Goal: Obtain resource: Download file/media

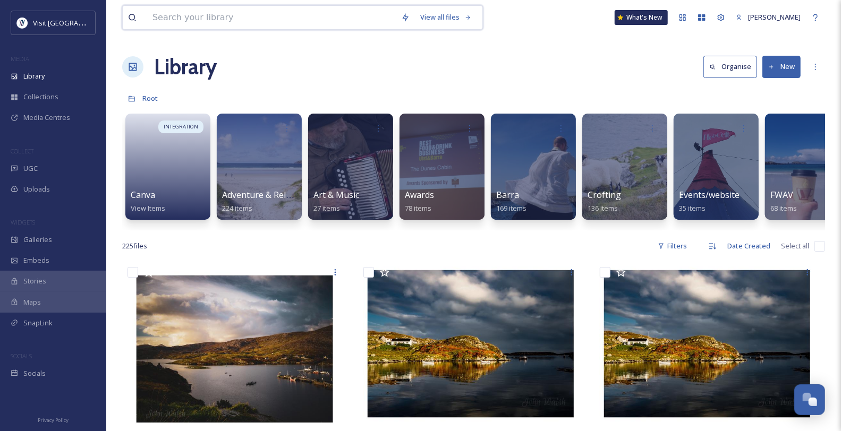
click at [189, 15] on input at bounding box center [271, 17] width 249 height 23
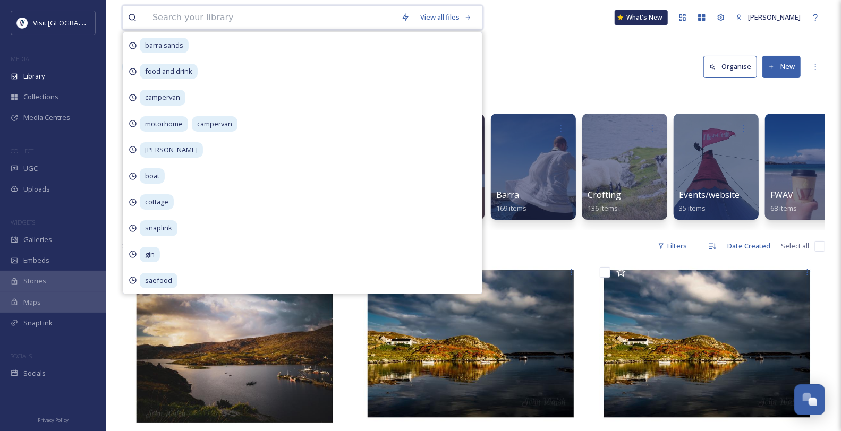
click at [169, 16] on input at bounding box center [271, 17] width 249 height 23
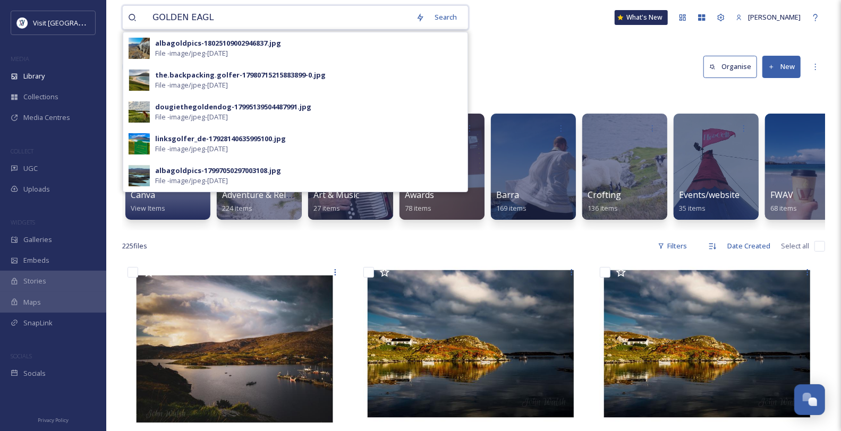
type input "GOLDEN EAGLE"
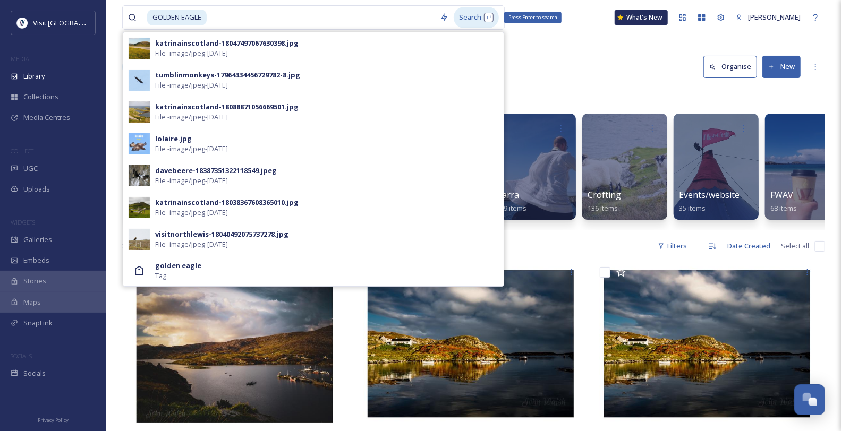
click at [485, 21] on div "Search Press Enter to search" at bounding box center [476, 17] width 45 height 21
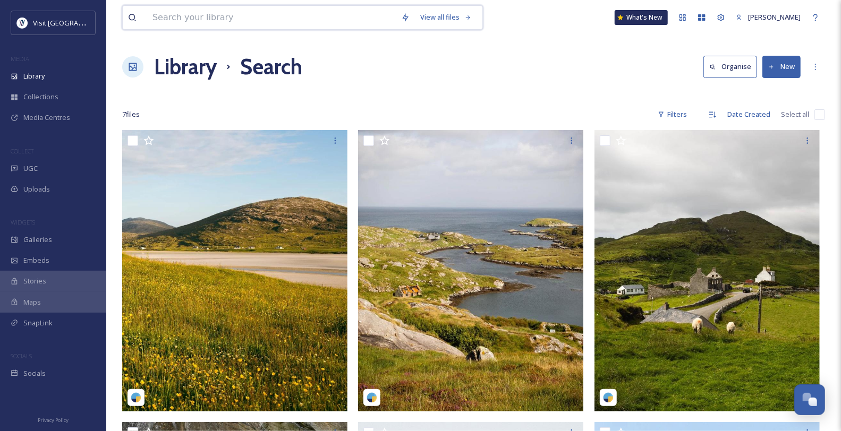
click at [203, 16] on input at bounding box center [271, 17] width 249 height 23
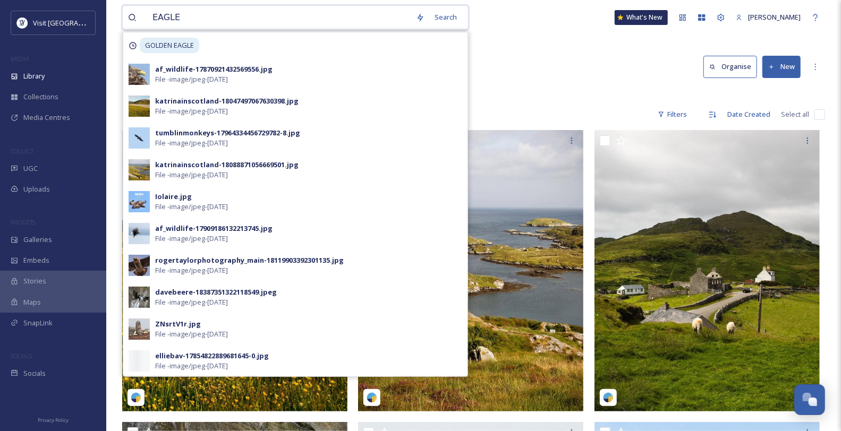
type input "EAGLE"
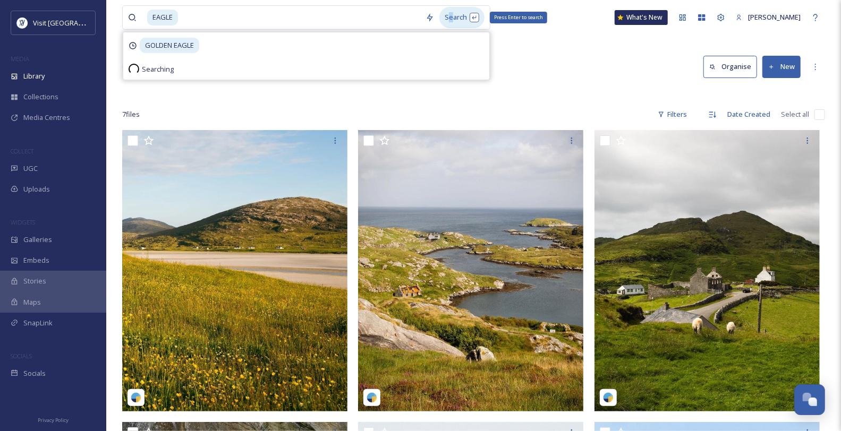
click at [457, 16] on div "Search Press Enter to search" at bounding box center [461, 17] width 45 height 21
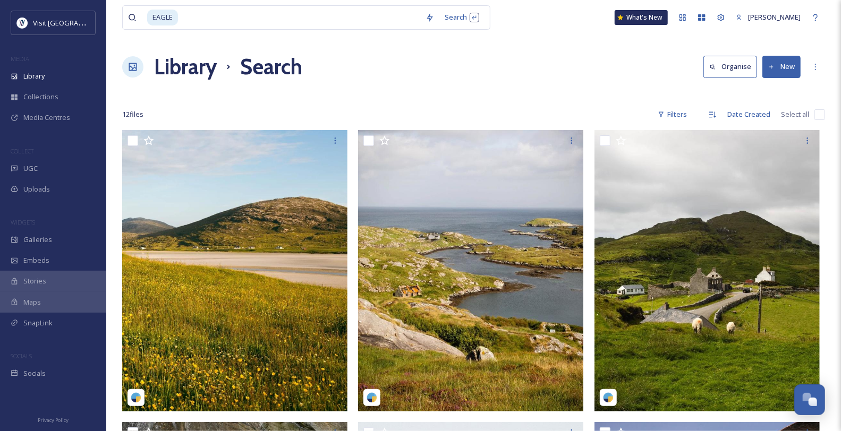
click at [596, 70] on div "Library Search Organise New" at bounding box center [473, 67] width 703 height 32
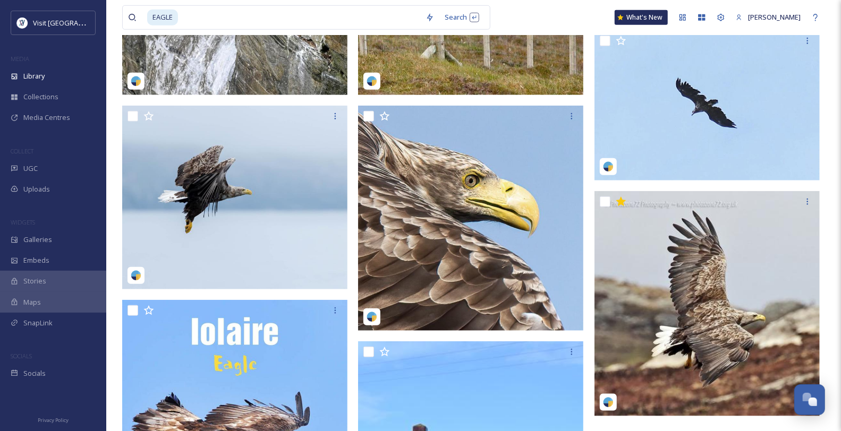
scroll to position [531, 0]
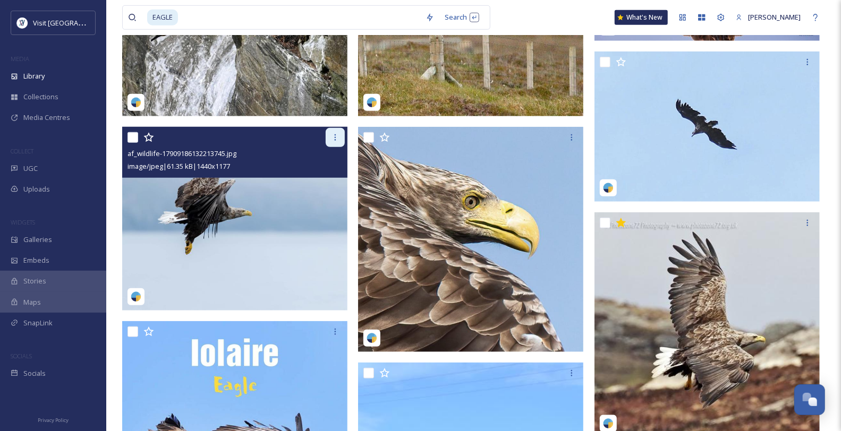
click at [335, 141] on icon at bounding box center [336, 137] width 2 height 6
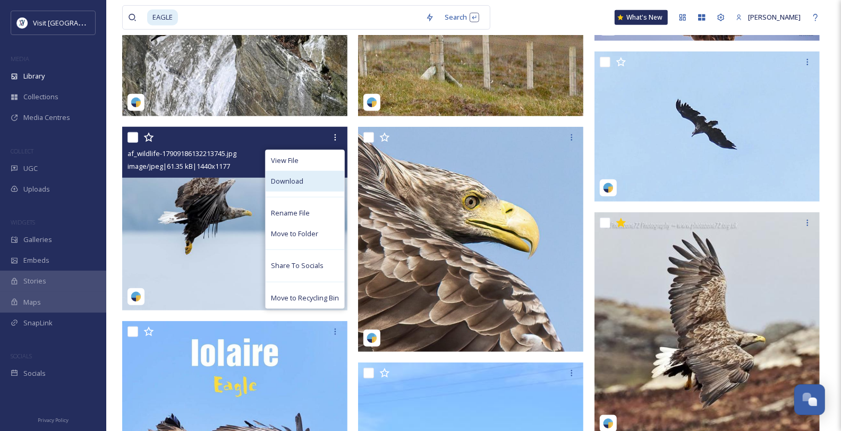
click at [312, 192] on div "Download" at bounding box center [305, 181] width 79 height 21
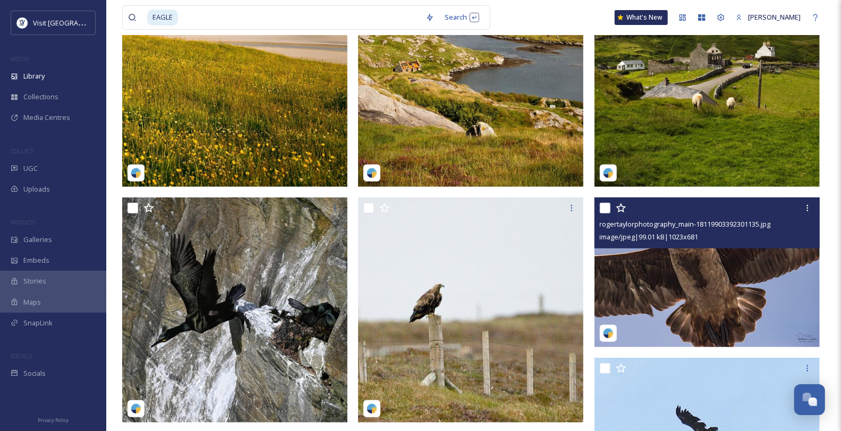
scroll to position [248, 0]
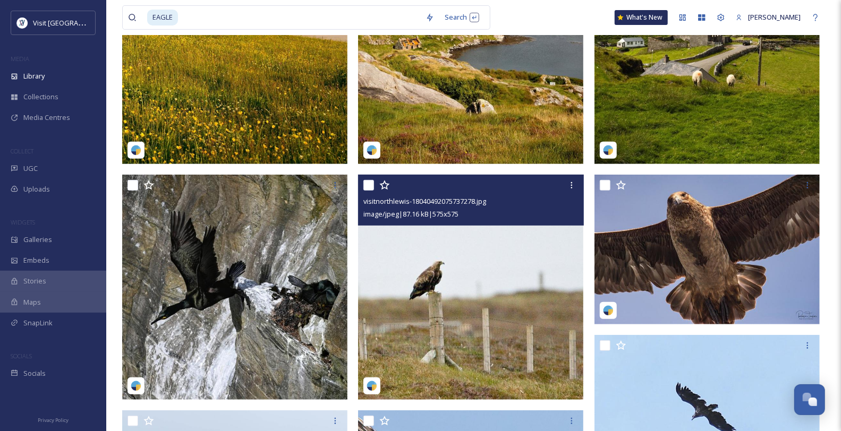
click at [520, 307] on img at bounding box center [470, 287] width 225 height 225
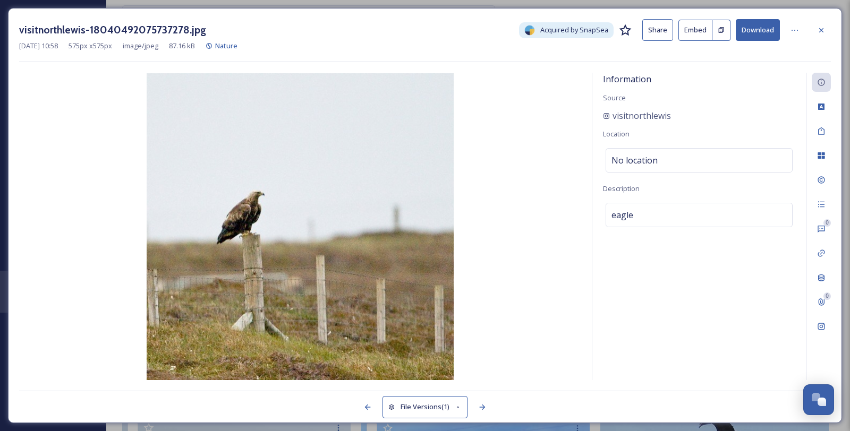
click at [824, 28] on div at bounding box center [821, 30] width 19 height 19
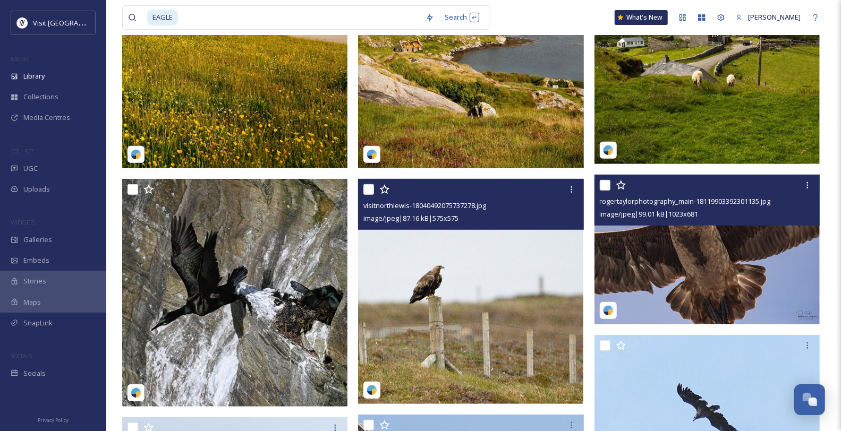
click at [676, 251] on img at bounding box center [707, 250] width 225 height 150
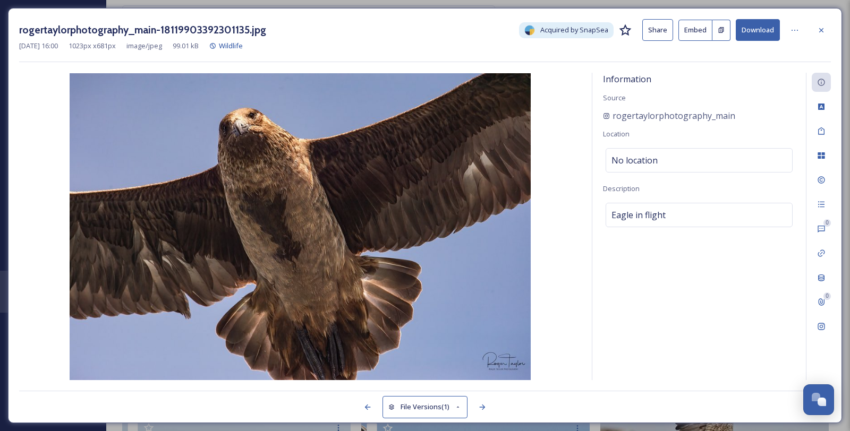
click at [767, 36] on button "Download" at bounding box center [758, 30] width 44 height 22
click at [818, 28] on icon at bounding box center [821, 30] width 9 height 9
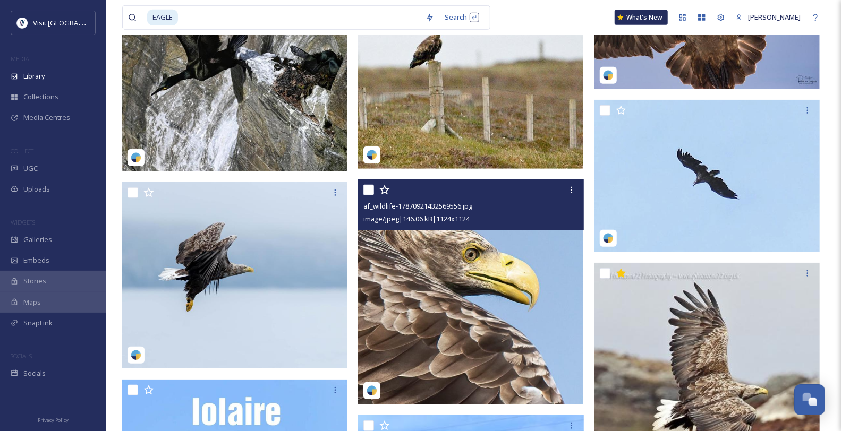
scroll to position [484, 0]
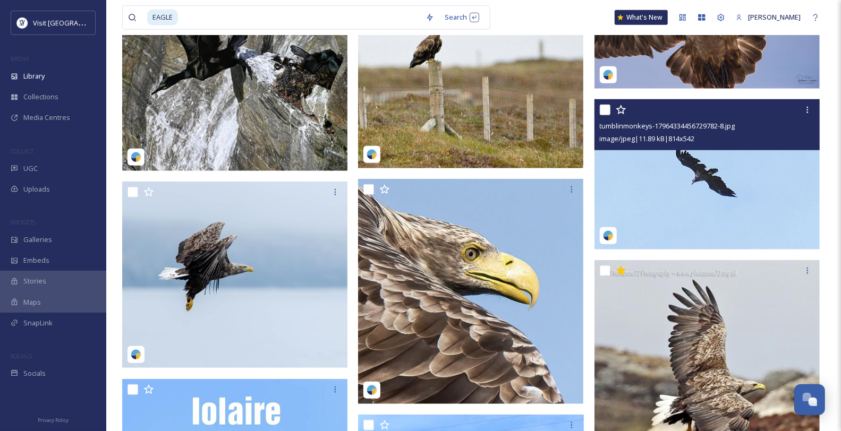
click at [689, 226] on img at bounding box center [707, 174] width 225 height 150
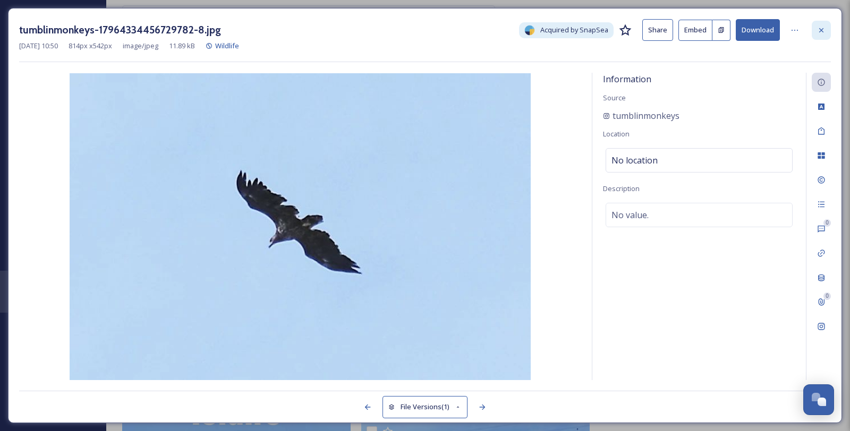
click at [826, 33] on icon at bounding box center [821, 30] width 9 height 9
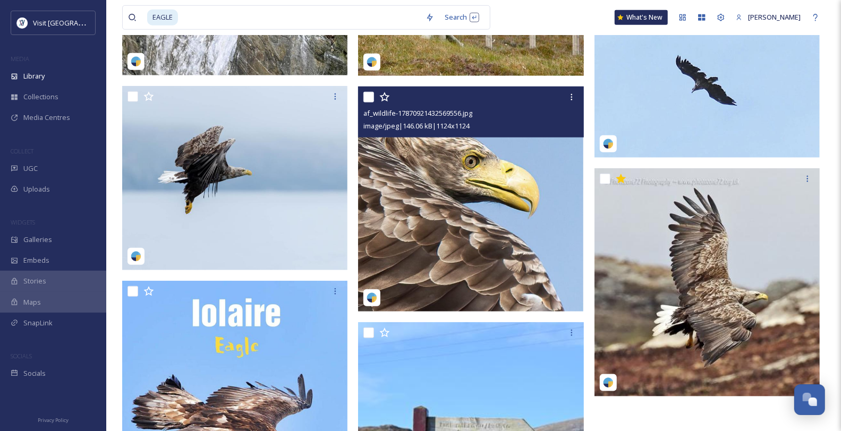
scroll to position [601, 0]
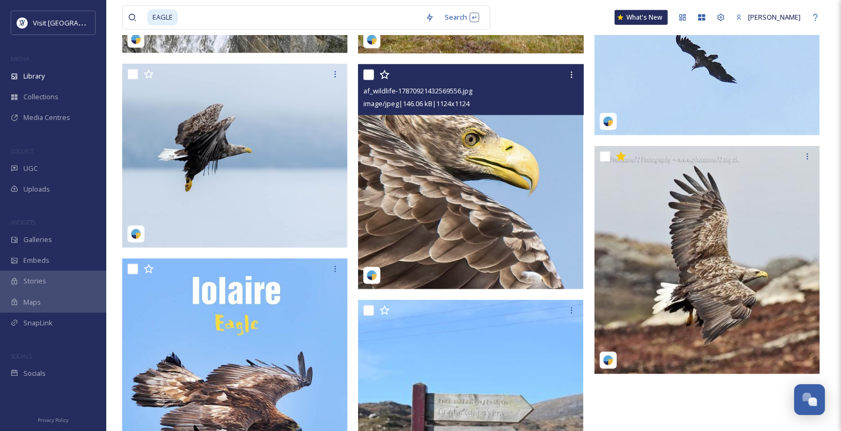
click at [460, 205] on img at bounding box center [470, 176] width 225 height 225
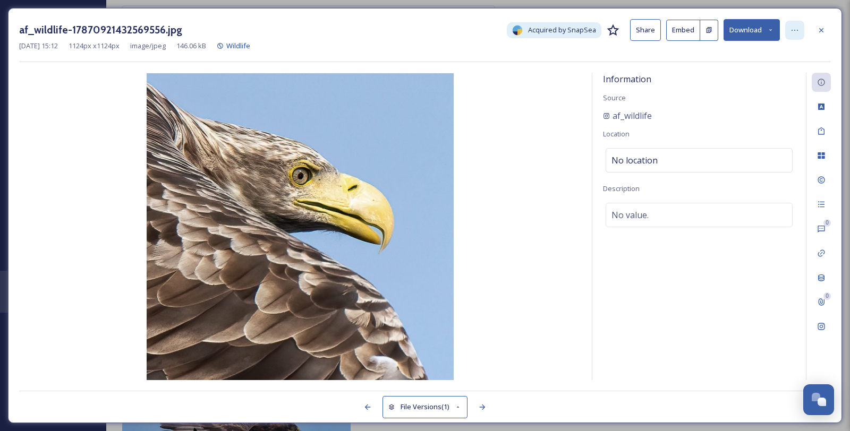
click at [791, 35] on icon at bounding box center [795, 30] width 9 height 9
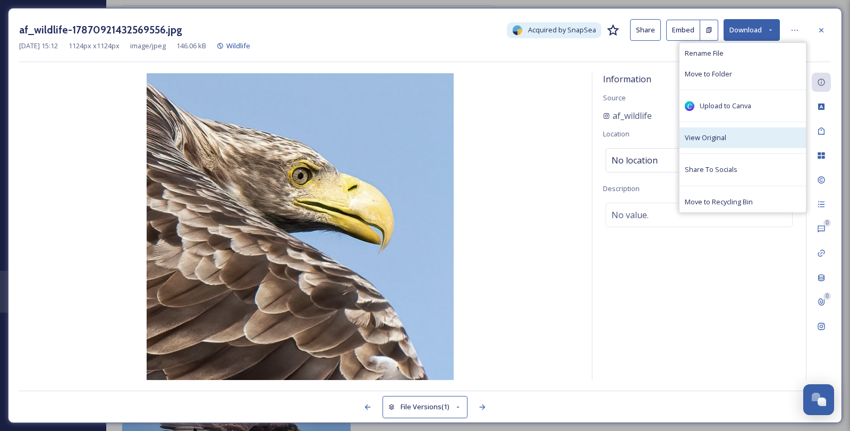
click at [725, 143] on span "View Original" at bounding box center [705, 138] width 41 height 10
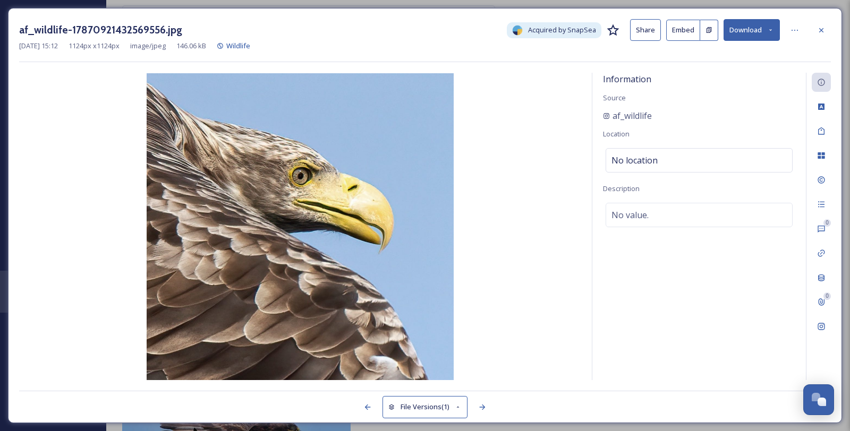
click at [829, 22] on div at bounding box center [821, 30] width 19 height 19
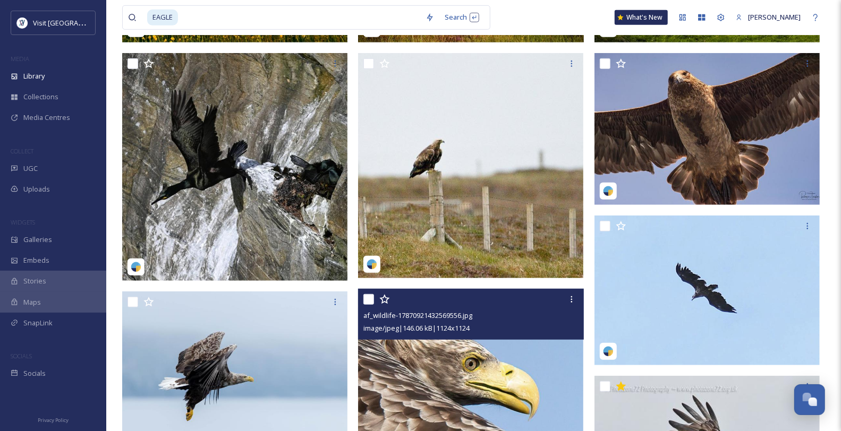
scroll to position [315, 0]
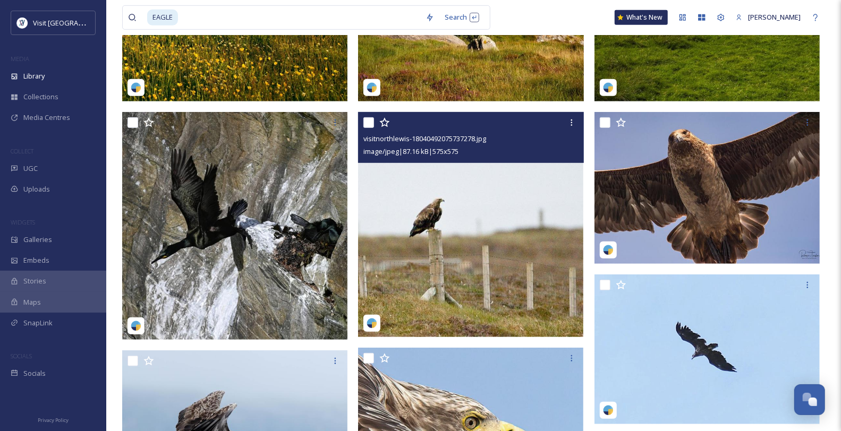
click at [498, 255] on img at bounding box center [470, 224] width 225 height 225
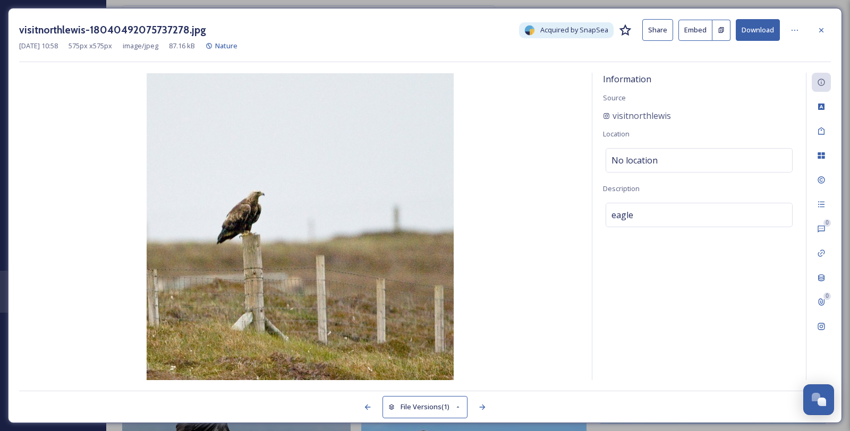
click at [768, 19] on button "Download" at bounding box center [758, 30] width 44 height 22
click at [822, 28] on icon at bounding box center [821, 30] width 9 height 9
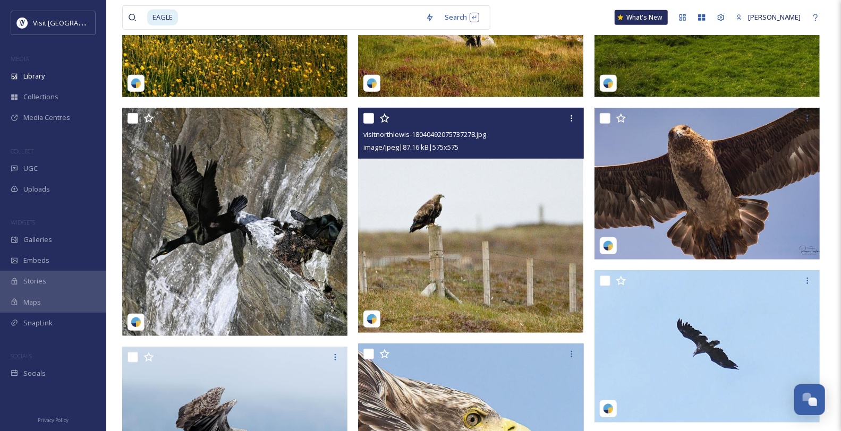
click at [510, 236] on img at bounding box center [470, 220] width 225 height 225
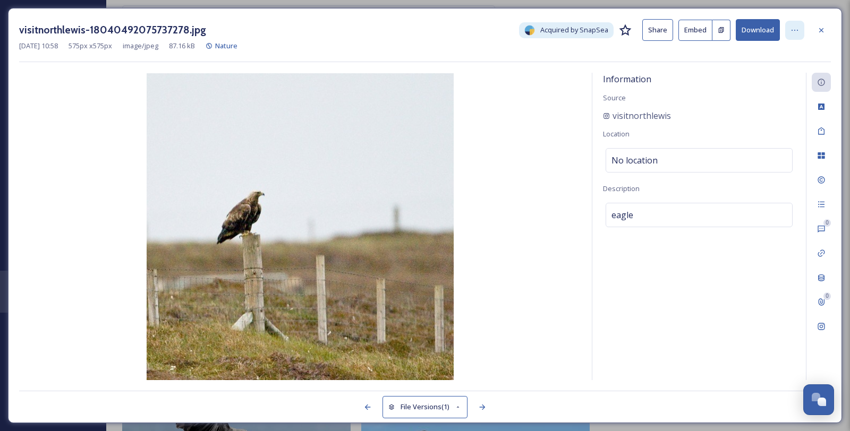
click at [794, 22] on div at bounding box center [794, 30] width 19 height 19
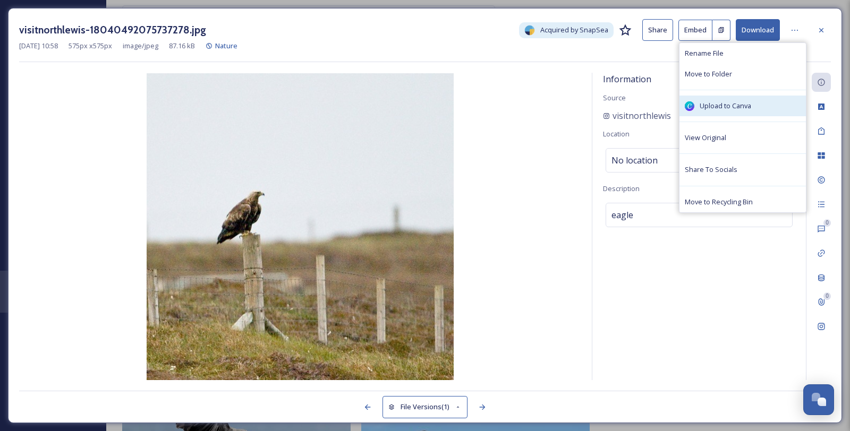
click at [751, 111] on span "Upload to Canva" at bounding box center [726, 106] width 52 height 10
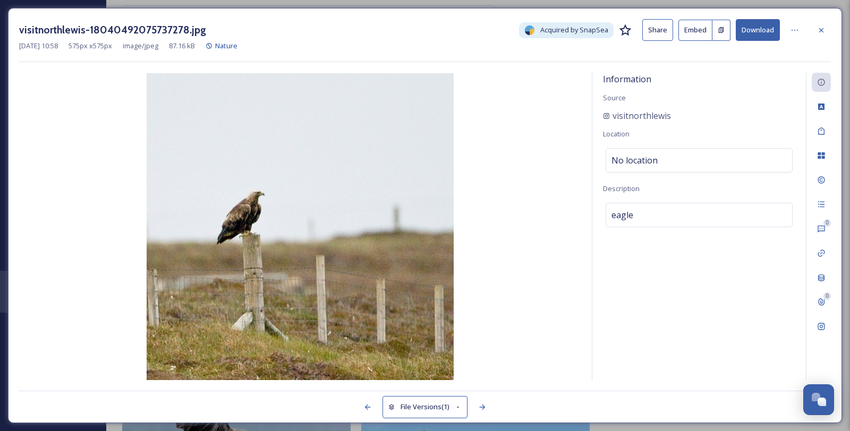
click at [828, 29] on div at bounding box center [821, 30] width 19 height 19
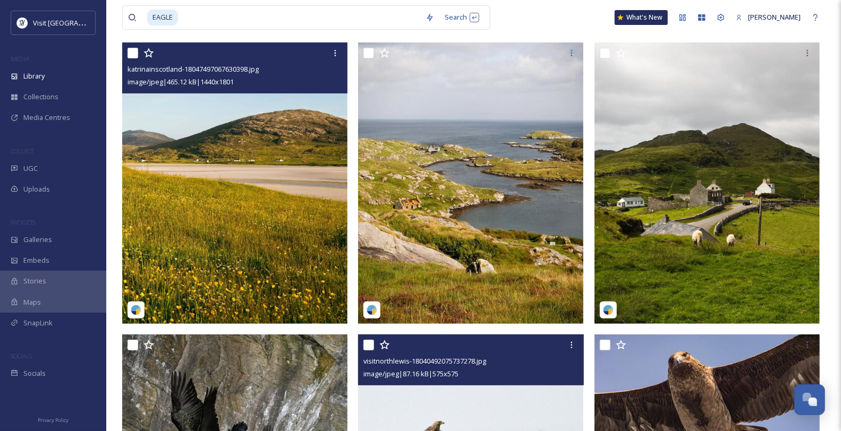
scroll to position [79, 0]
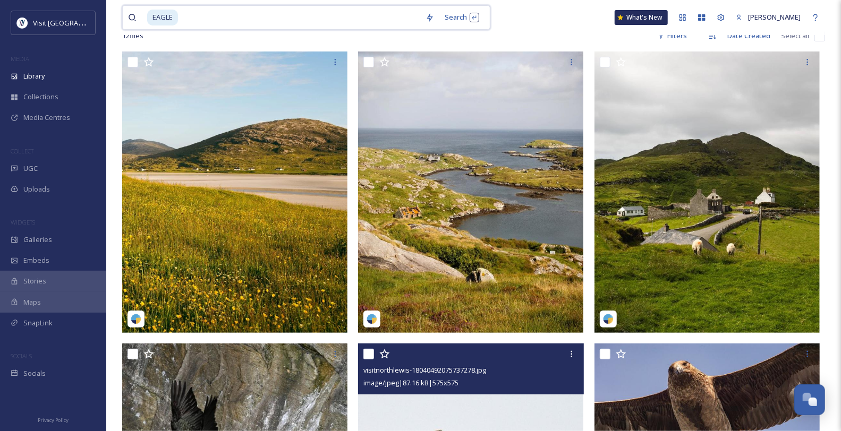
click at [200, 26] on input at bounding box center [299, 17] width 241 height 23
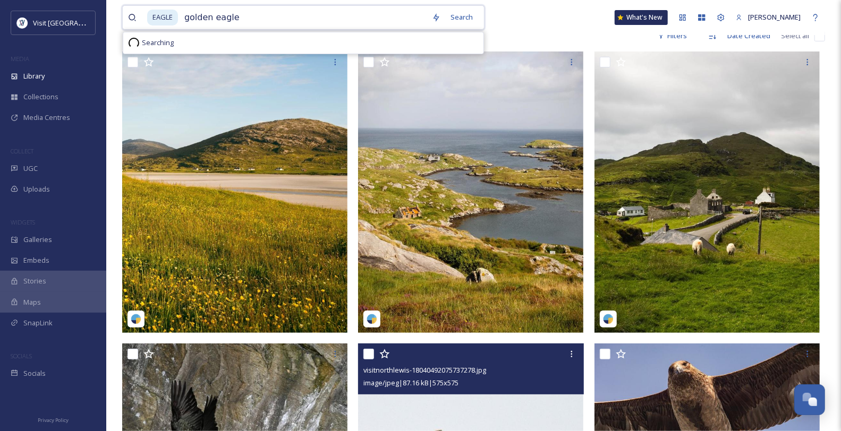
type input "golden eagle"
click at [499, 12] on div "Search Press Enter to search" at bounding box center [488, 17] width 45 height 21
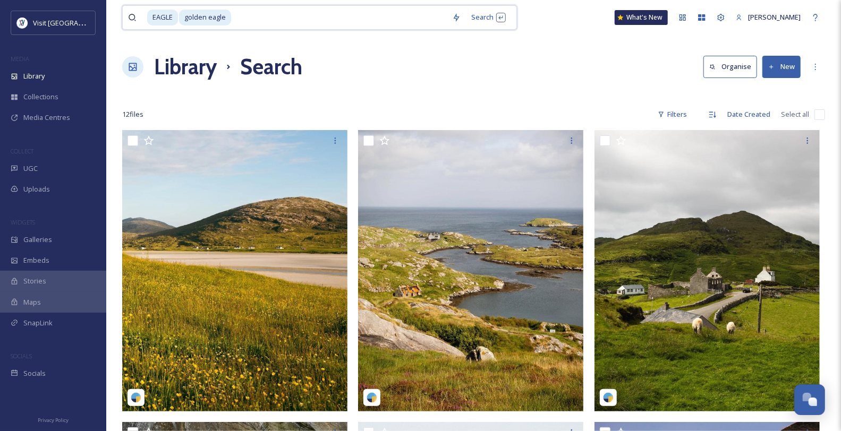
drag, startPoint x: 288, startPoint y: 27, endPoint x: 294, endPoint y: 20, distance: 9.5
click at [288, 26] on input at bounding box center [339, 17] width 215 height 23
type input "bird of prey"
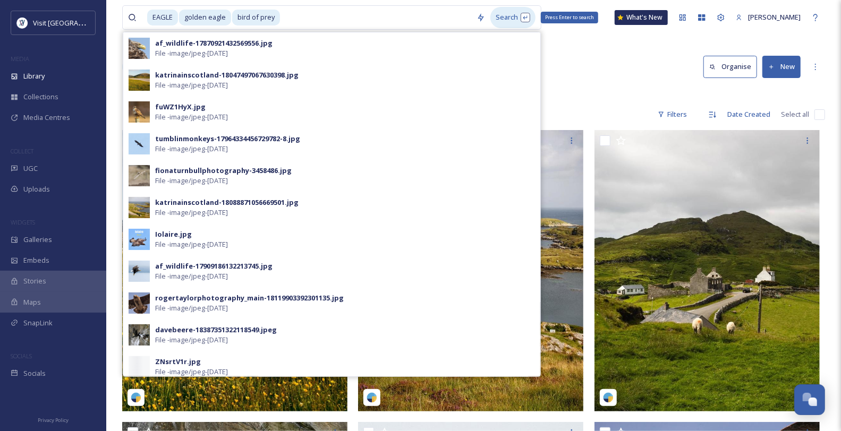
click at [500, 18] on div "Search Press Enter to search" at bounding box center [512, 17] width 45 height 21
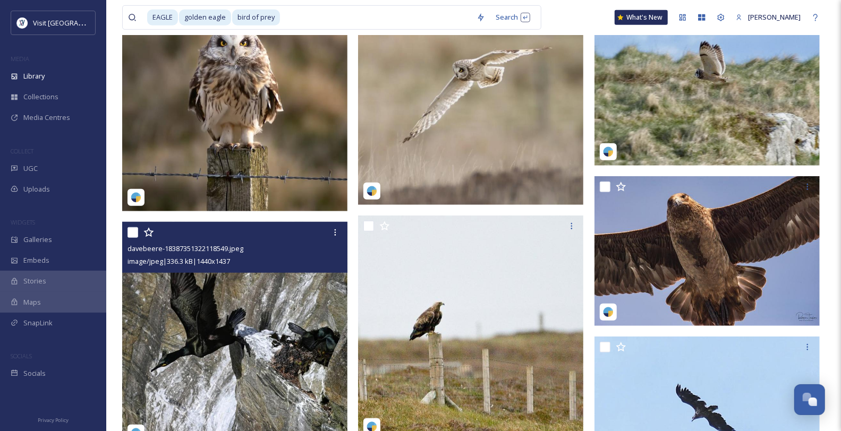
scroll to position [413, 0]
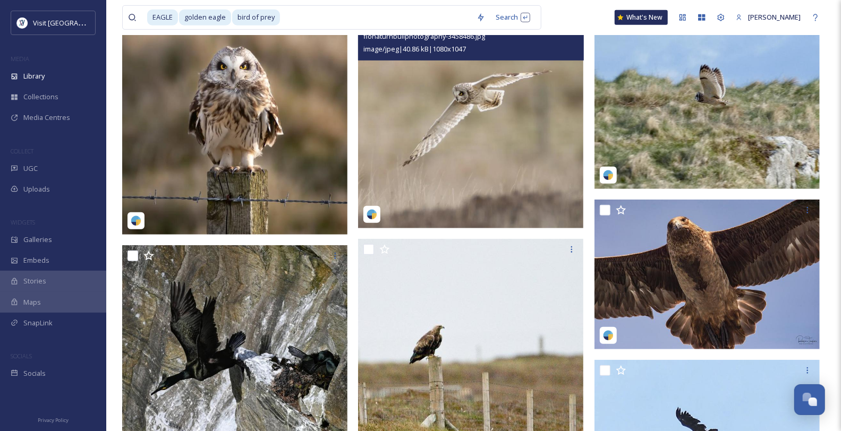
click at [495, 188] on img at bounding box center [470, 119] width 225 height 218
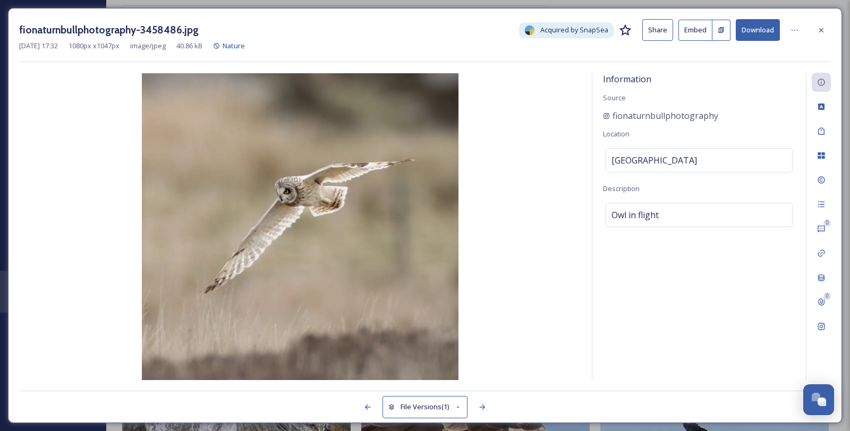
click at [753, 29] on button "Download" at bounding box center [758, 30] width 44 height 22
click at [766, 33] on button "Download" at bounding box center [758, 30] width 44 height 22
click at [824, 25] on div at bounding box center [821, 30] width 19 height 19
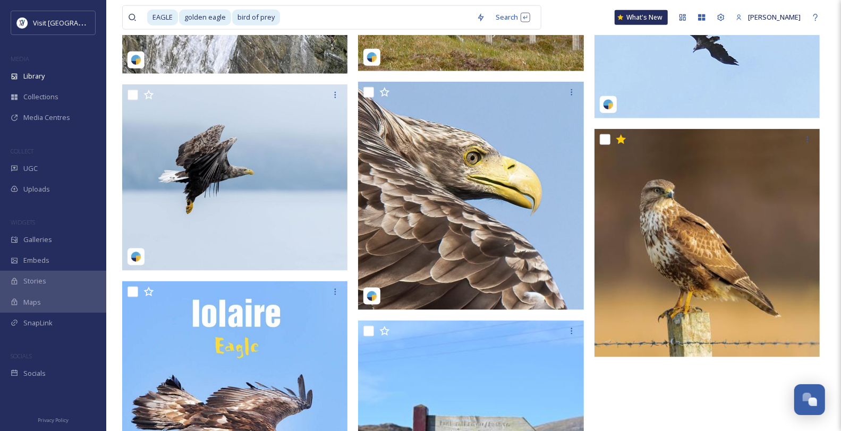
scroll to position [826, 0]
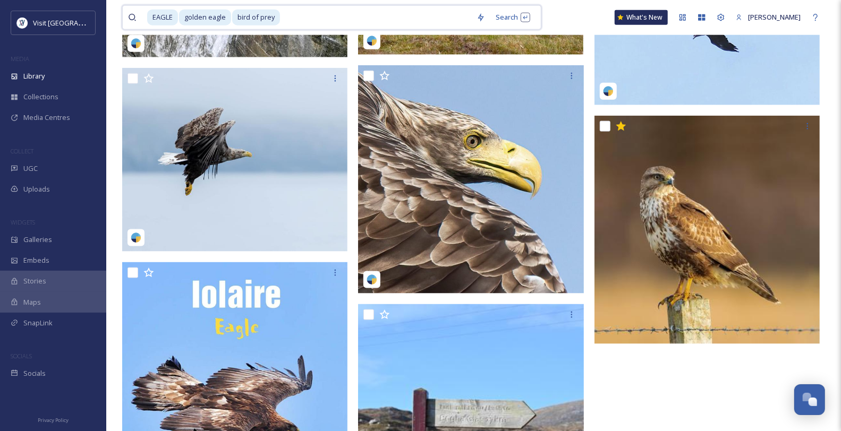
drag, startPoint x: 382, startPoint y: 17, endPoint x: 0, endPoint y: 14, distance: 382.0
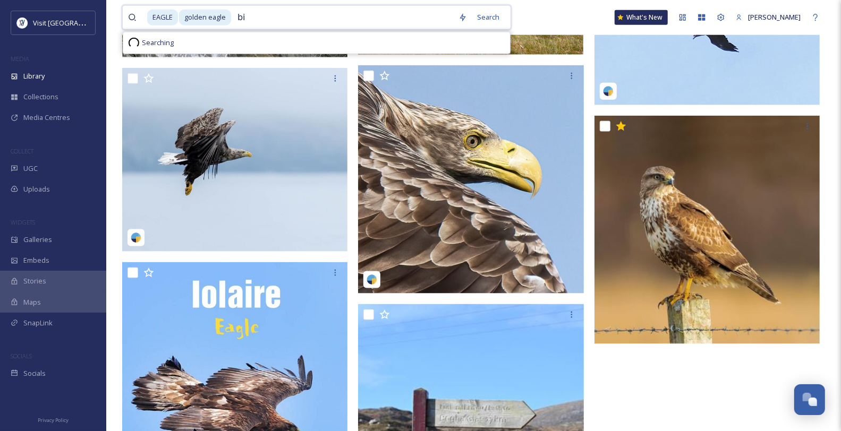
type input "b"
type input "g"
type input "E"
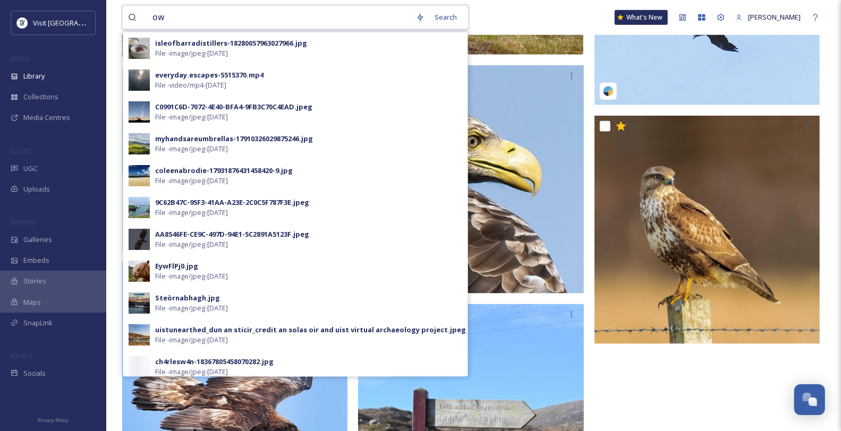
type input "owl"
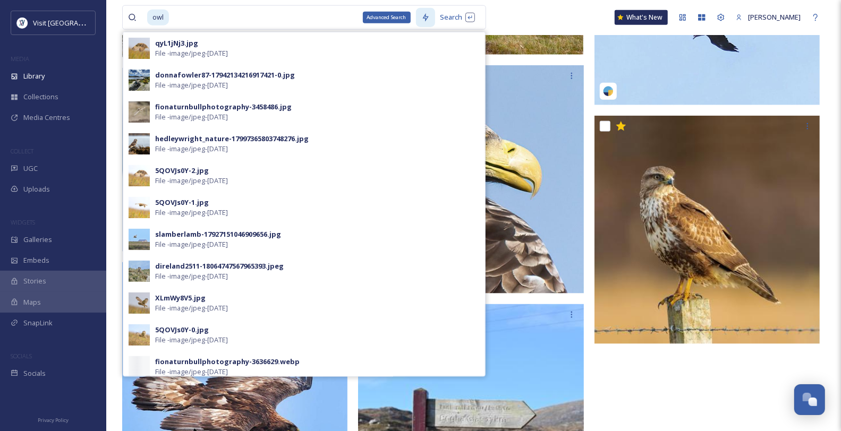
click at [430, 20] on icon at bounding box center [425, 17] width 9 height 9
click at [466, 18] on div "Search Press Enter to search" at bounding box center [457, 17] width 45 height 21
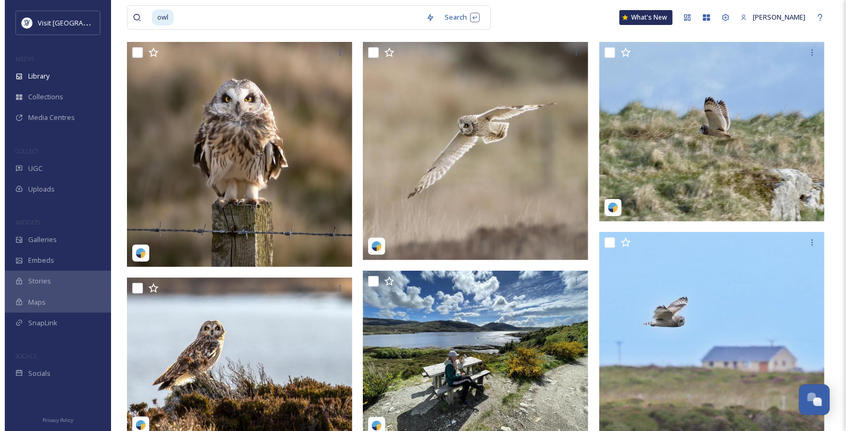
scroll to position [12, 0]
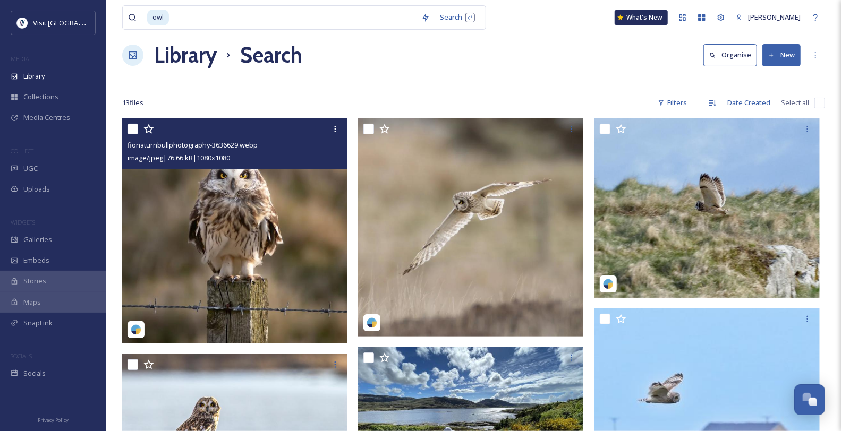
click at [248, 250] on img at bounding box center [234, 230] width 225 height 225
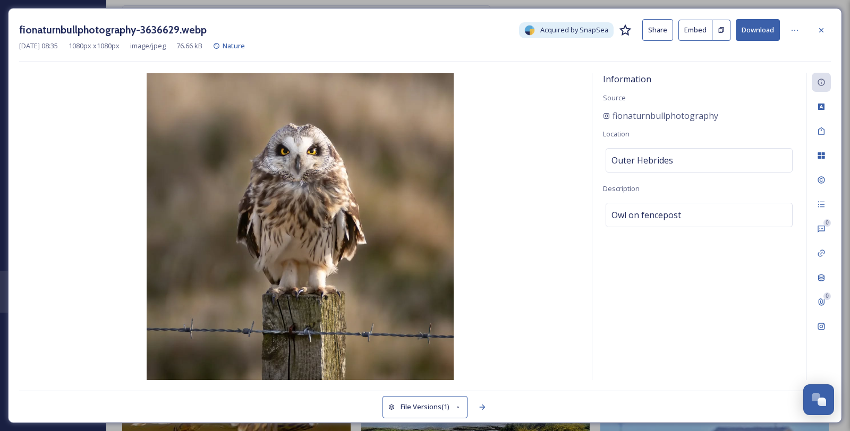
click at [820, 35] on icon at bounding box center [821, 30] width 9 height 9
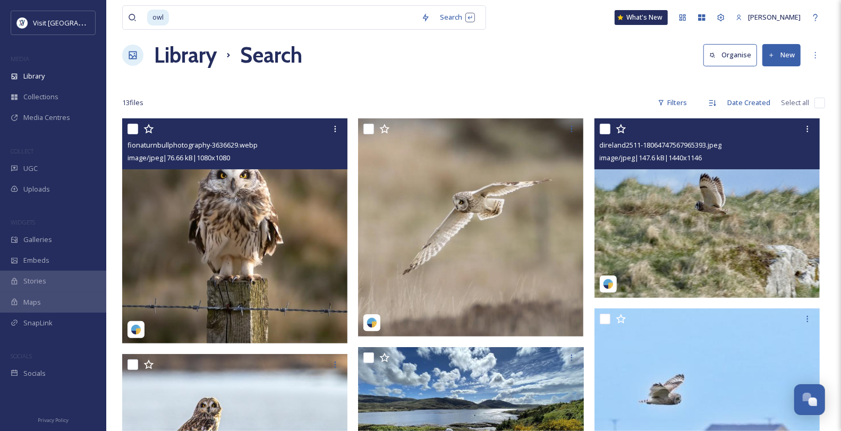
click at [708, 246] on img at bounding box center [707, 207] width 225 height 179
